Goal: Navigation & Orientation: Find specific page/section

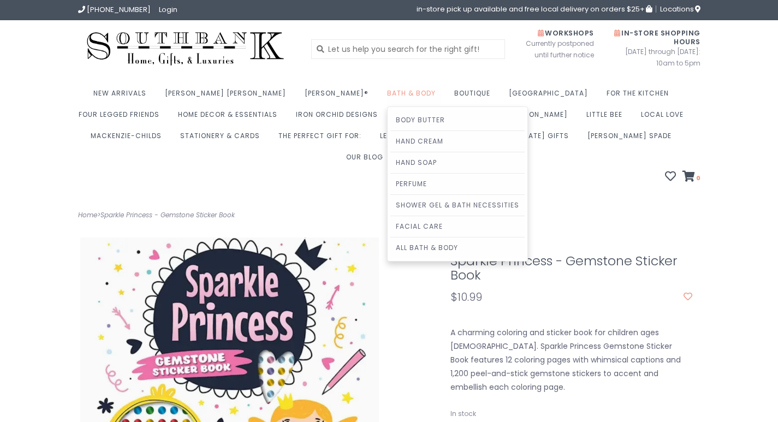
click at [387, 94] on link "Bath & Body" at bounding box center [414, 96] width 54 height 21
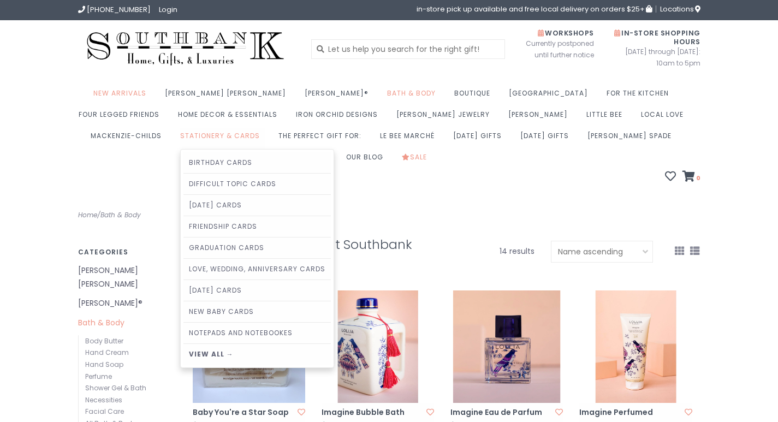
click at [180, 137] on link "Stationery & Cards" at bounding box center [222, 138] width 85 height 21
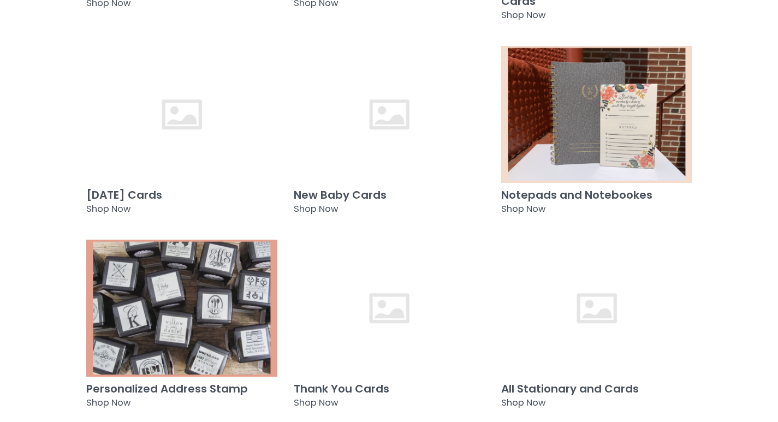
scroll to position [710, 0]
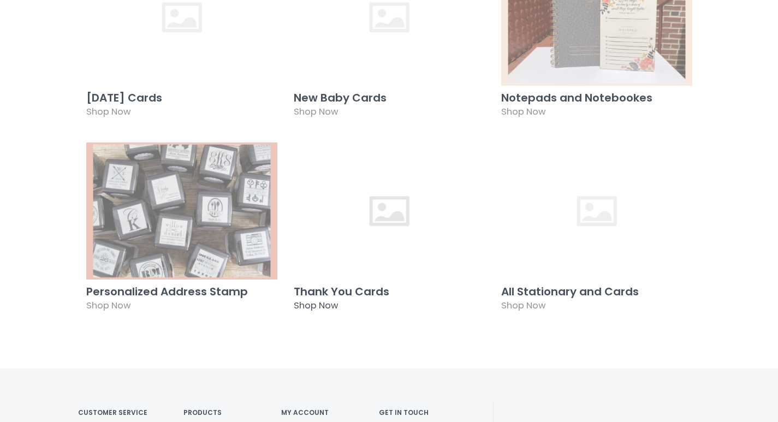
click at [331, 285] on h3 "Thank You Cards" at bounding box center [389, 291] width 191 height 12
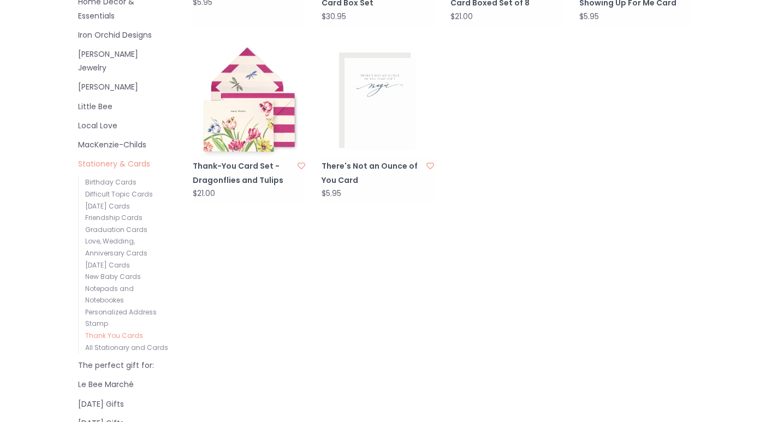
scroll to position [437, 0]
